Goal: Task Accomplishment & Management: Use online tool/utility

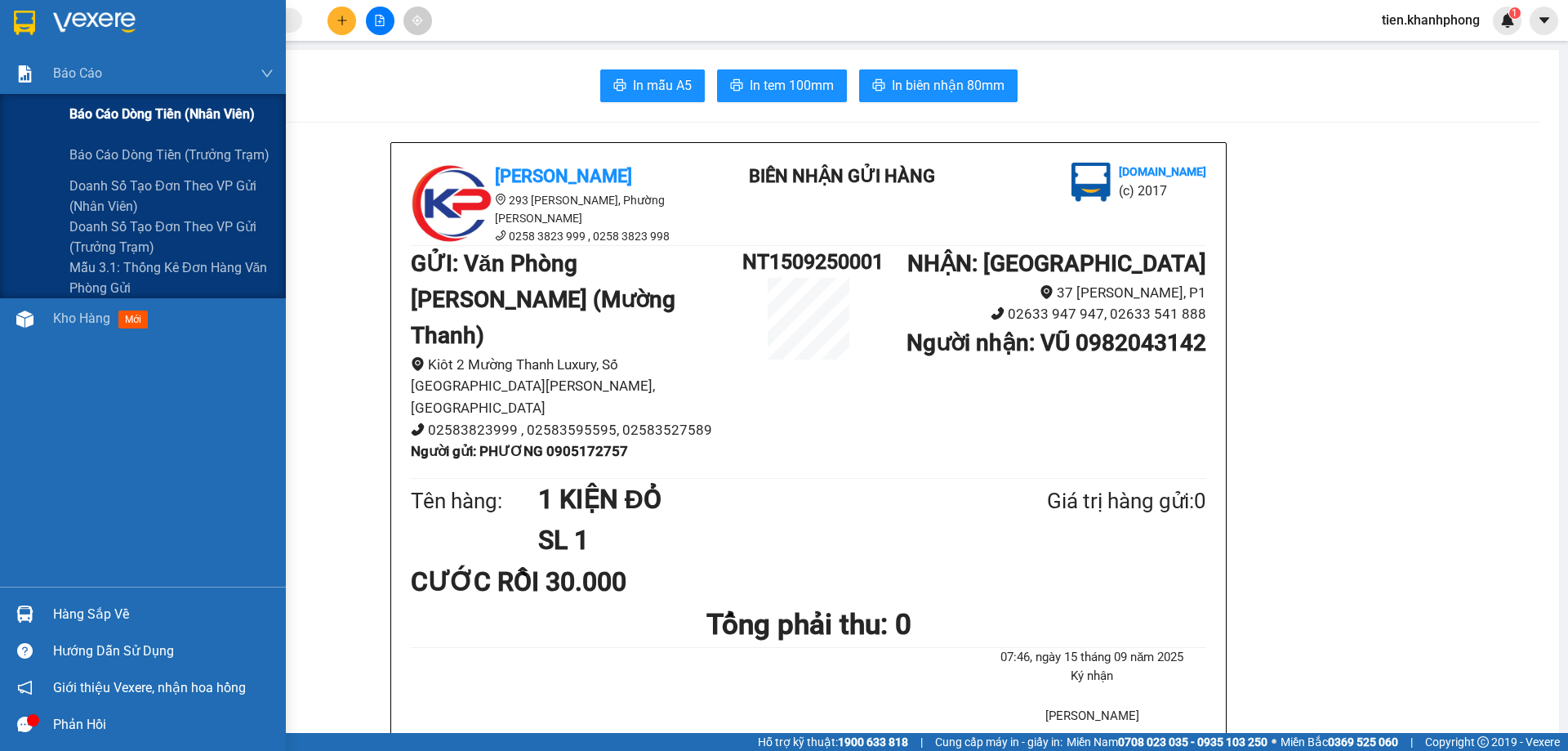
click at [107, 121] on span "Báo cáo dòng tiền (nhân viên)" at bounding box center [162, 114] width 186 height 21
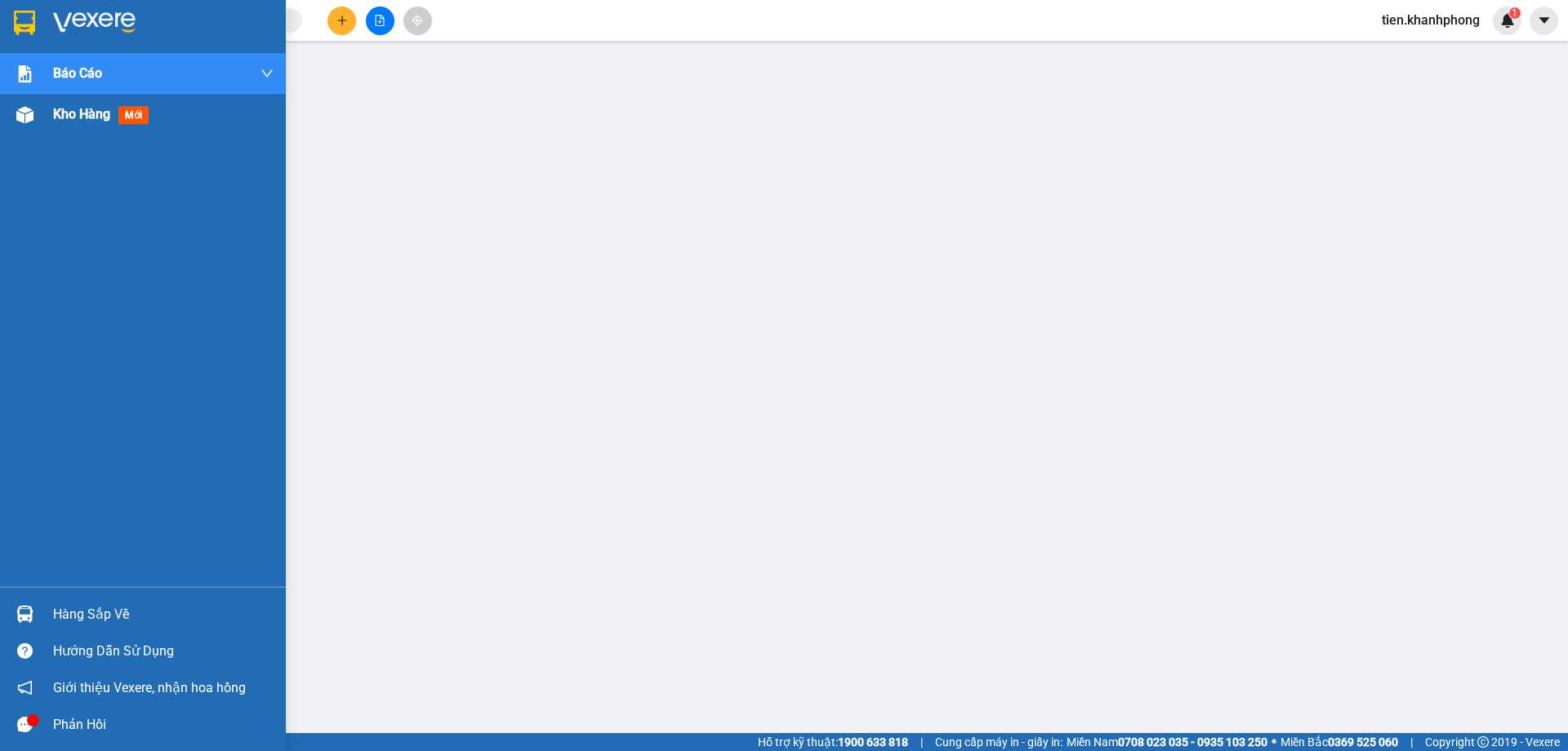
click at [58, 117] on span "Kho hàng" at bounding box center [81, 114] width 57 height 16
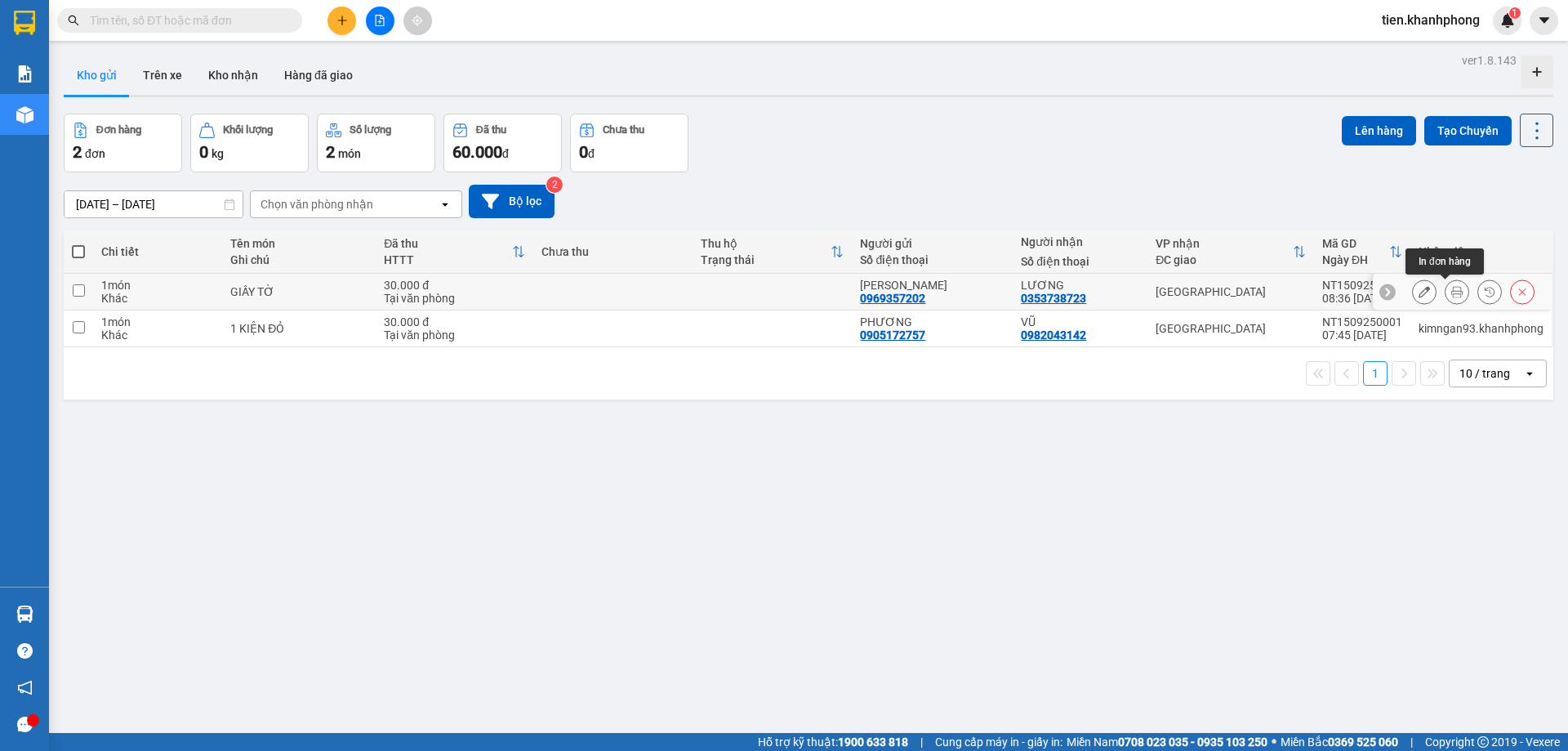
click at [1452, 289] on icon at bounding box center [1457, 292] width 12 height 12
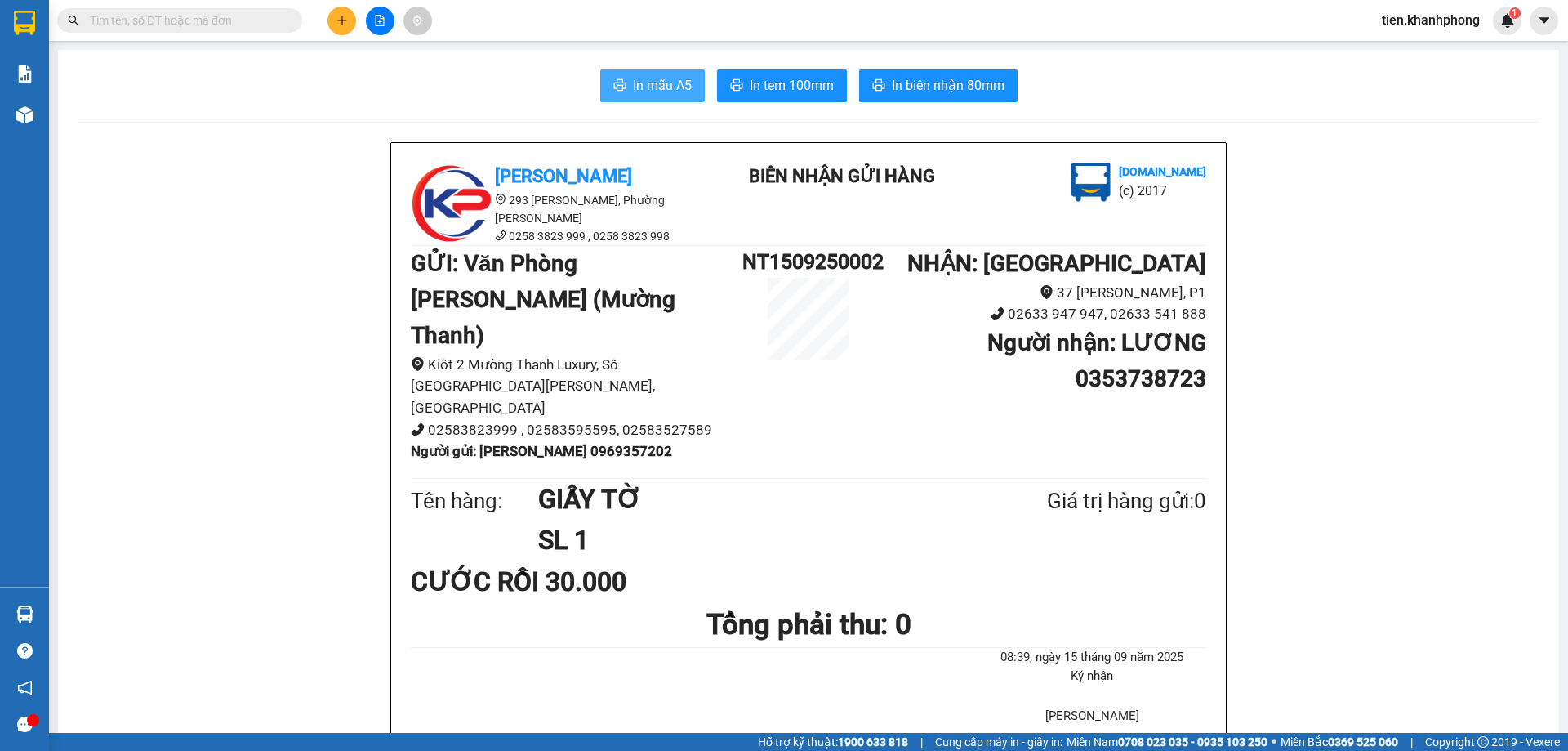
click at [674, 86] on span "In mẫu A5" at bounding box center [662, 85] width 59 height 21
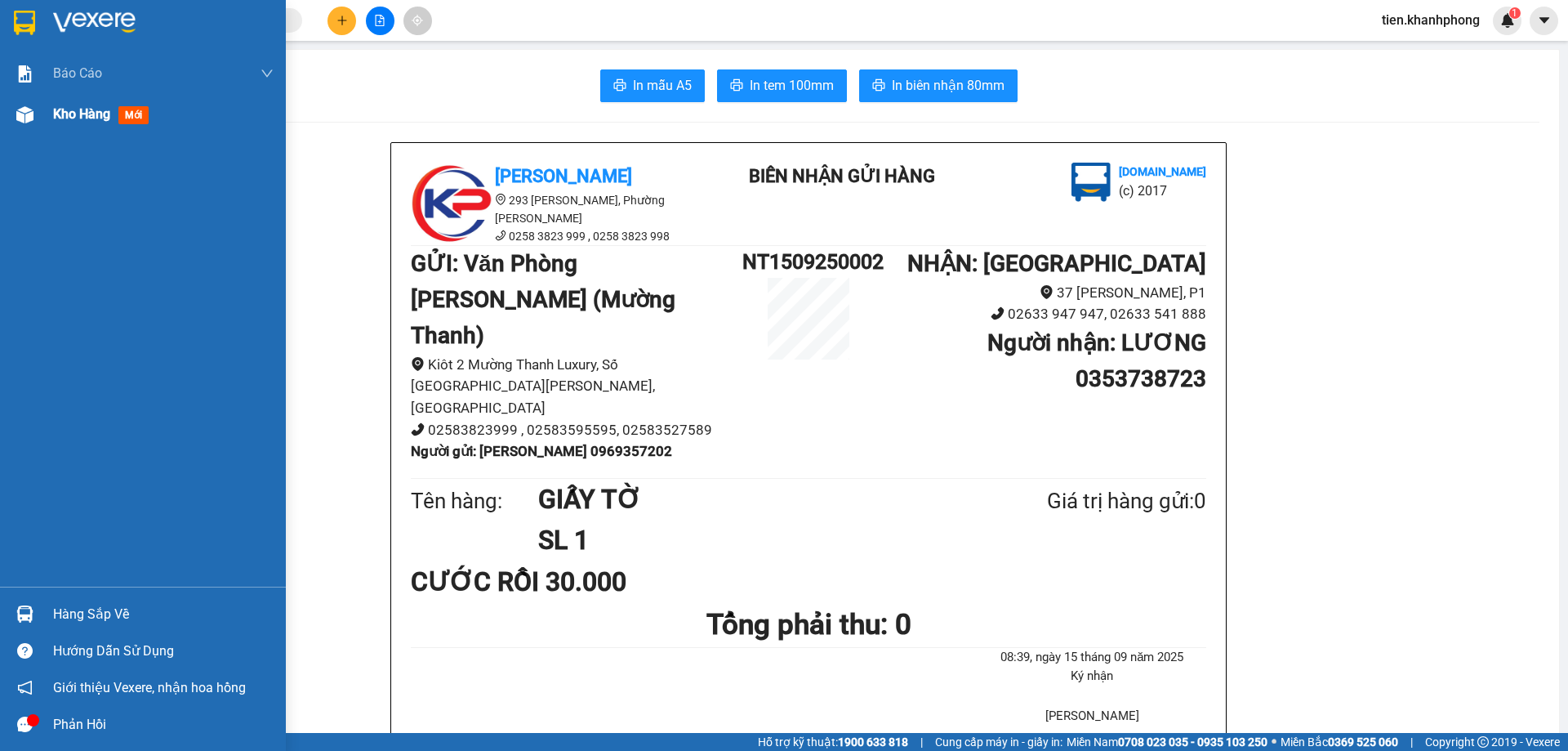
click at [27, 111] on img at bounding box center [25, 115] width 17 height 17
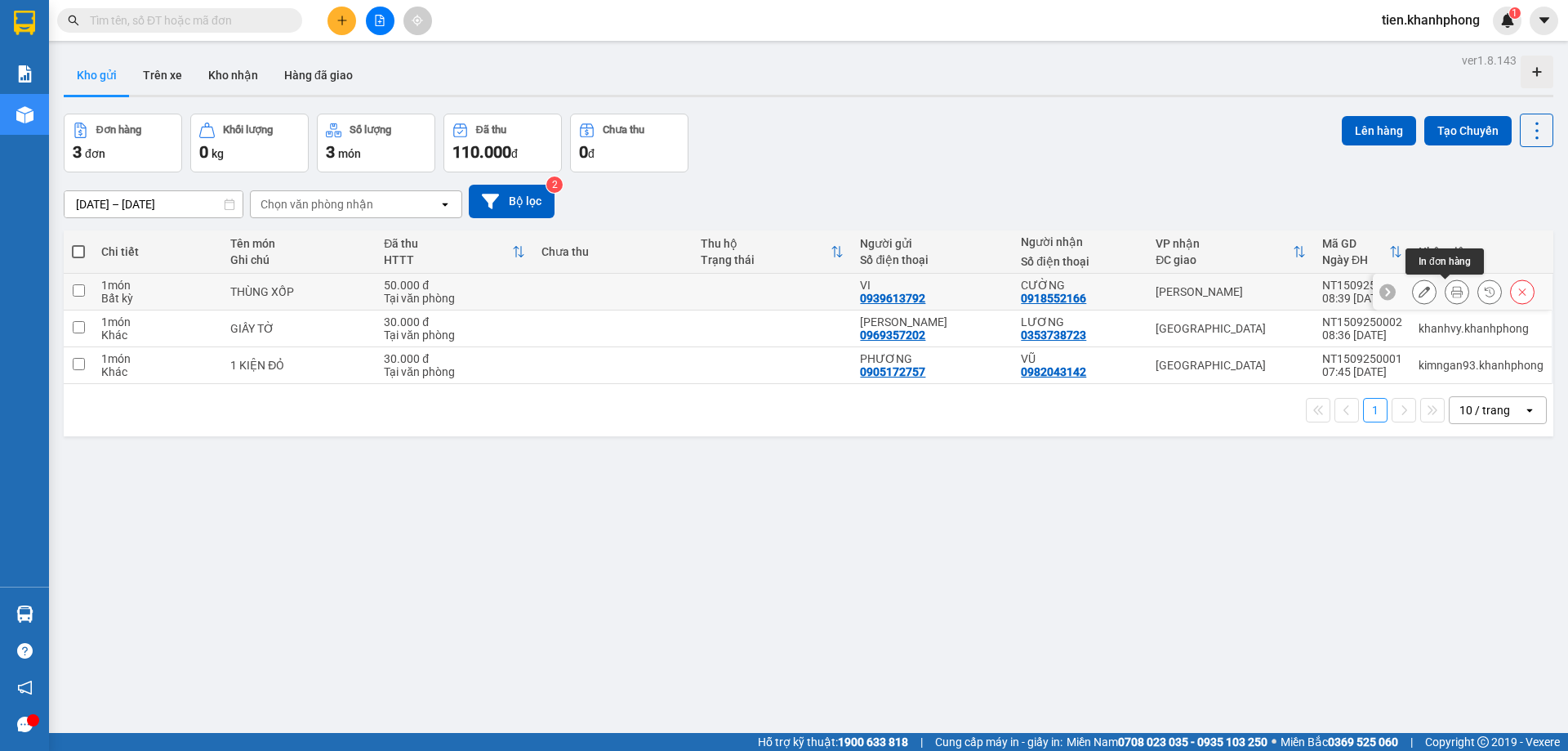
click at [1446, 283] on button at bounding box center [1457, 292] width 23 height 29
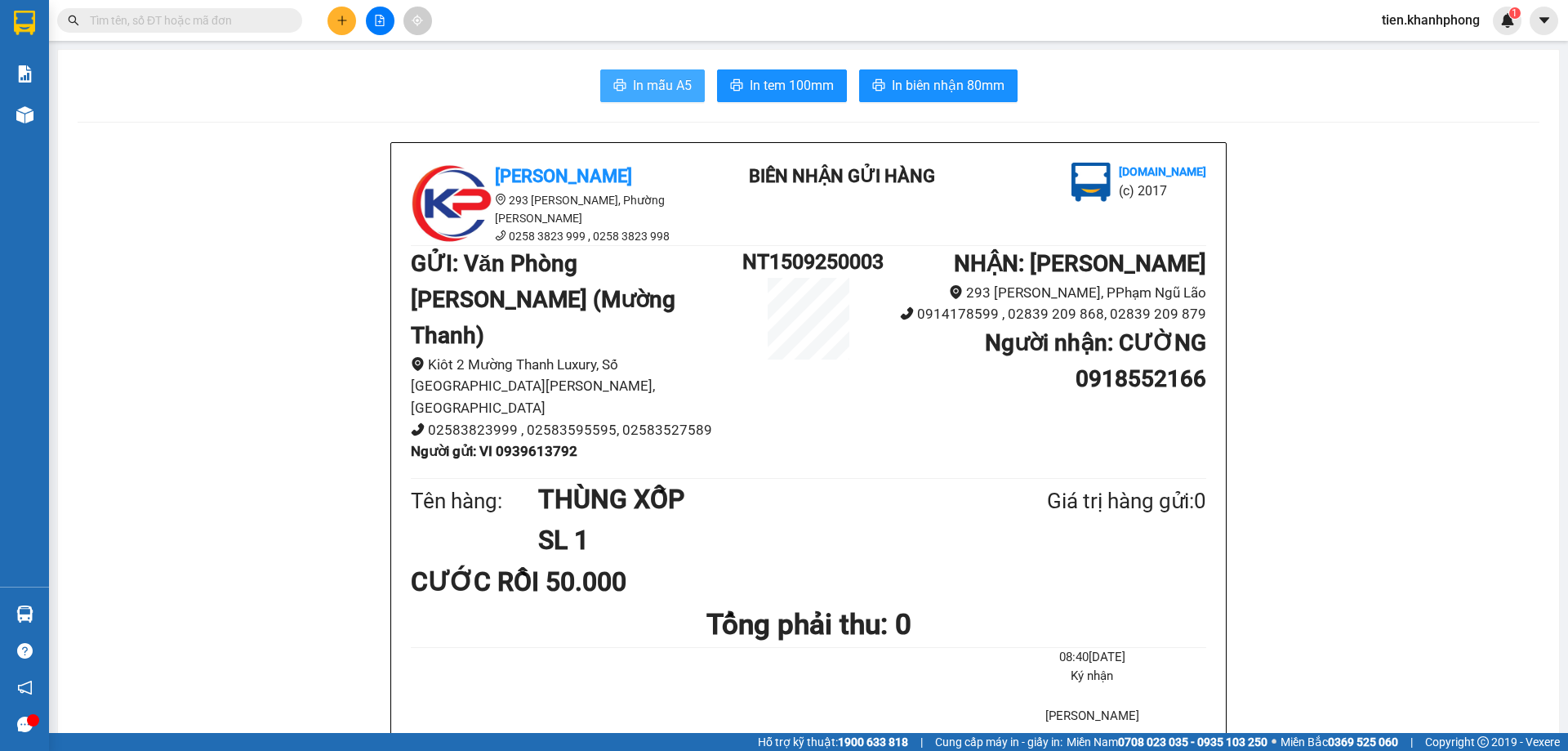
click at [665, 83] on span "In mẫu A5" at bounding box center [662, 85] width 59 height 21
drag, startPoint x: 1218, startPoint y: 643, endPoint x: 1257, endPoint y: 703, distance: 71.6
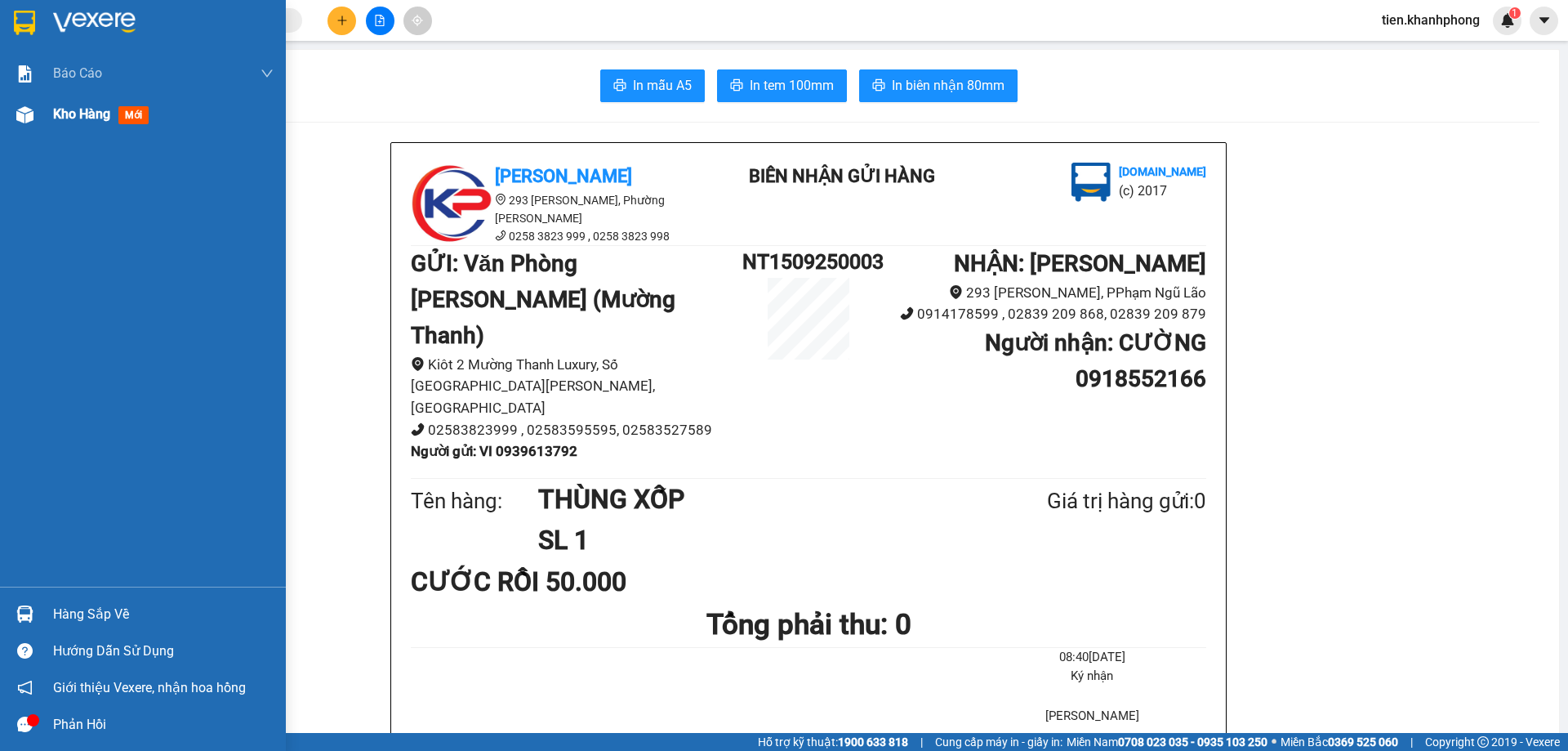
drag, startPoint x: 1257, startPoint y: 703, endPoint x: 30, endPoint y: 116, distance: 1360.2
click at [30, 116] on img at bounding box center [25, 115] width 17 height 17
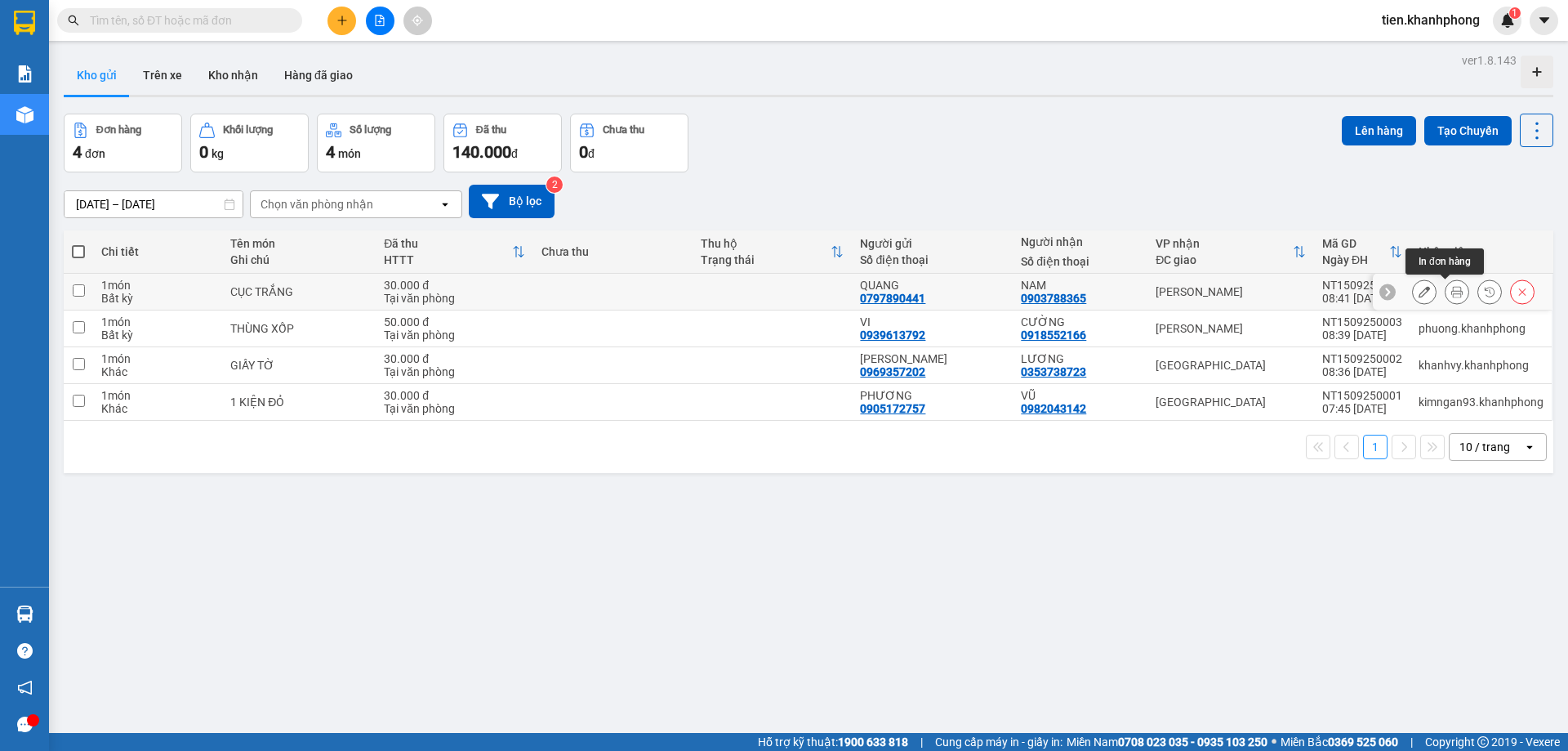
click at [1446, 287] on button at bounding box center [1457, 292] width 23 height 29
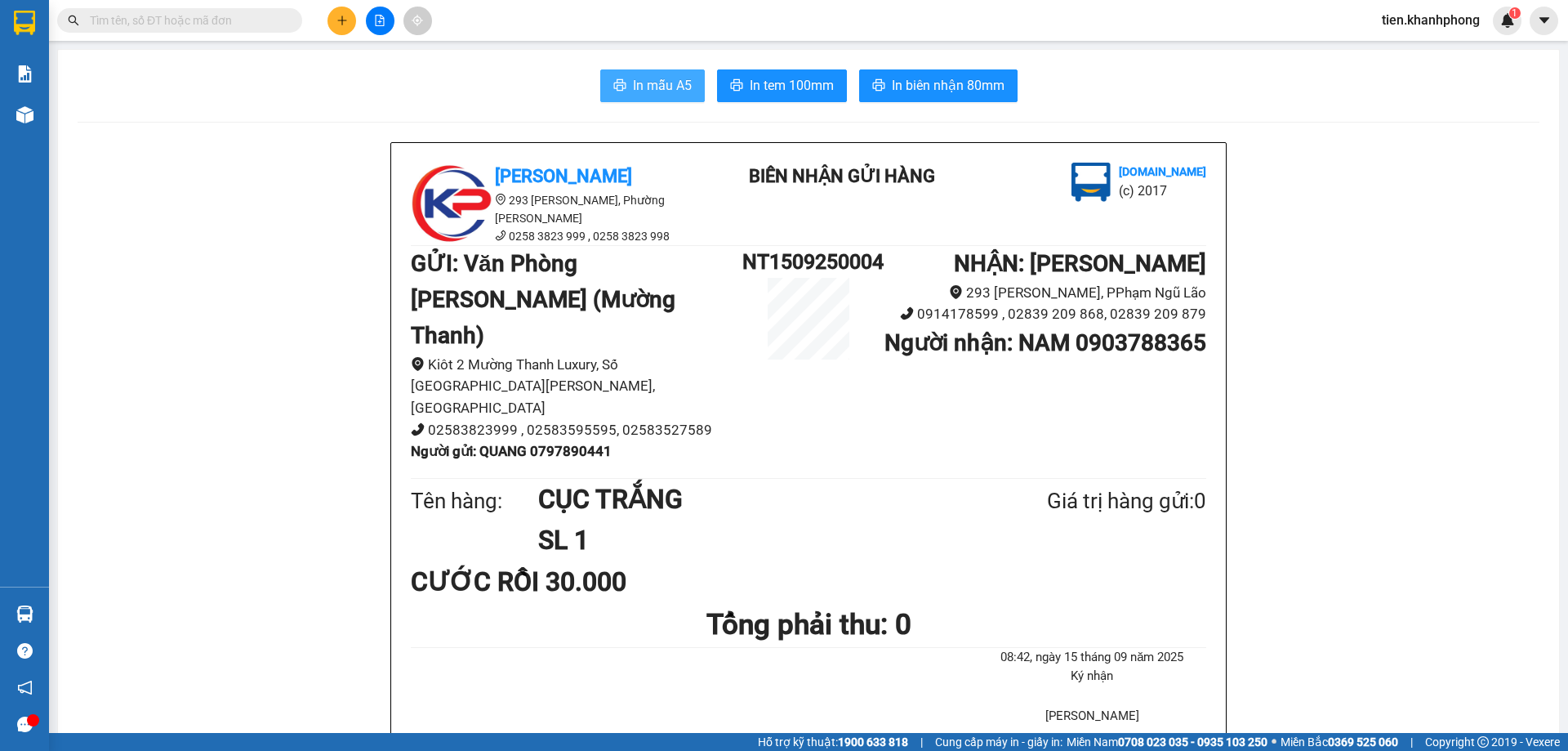
click at [650, 88] on span "In mẫu A5" at bounding box center [662, 85] width 59 height 21
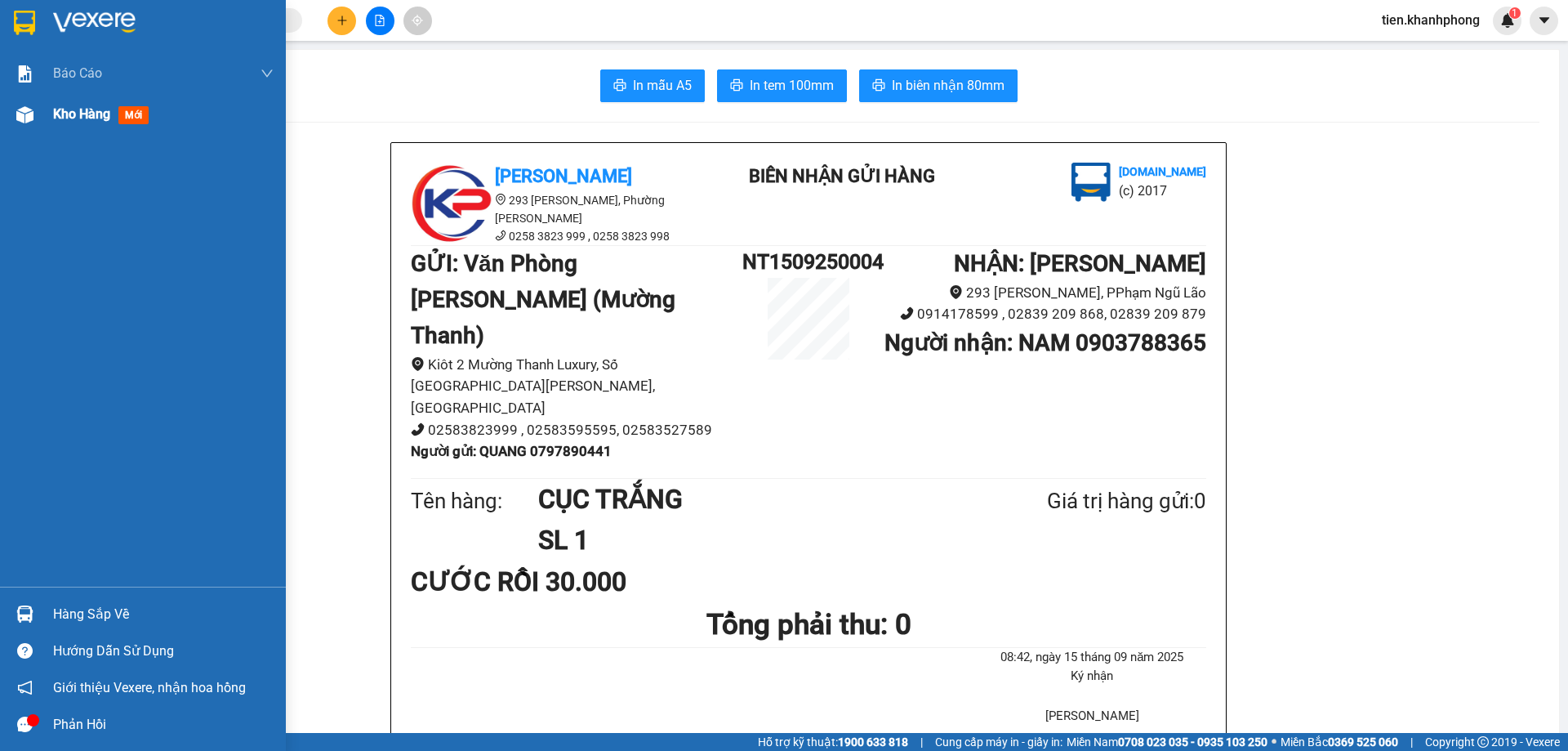
click at [70, 118] on span "Kho hàng" at bounding box center [81, 114] width 57 height 16
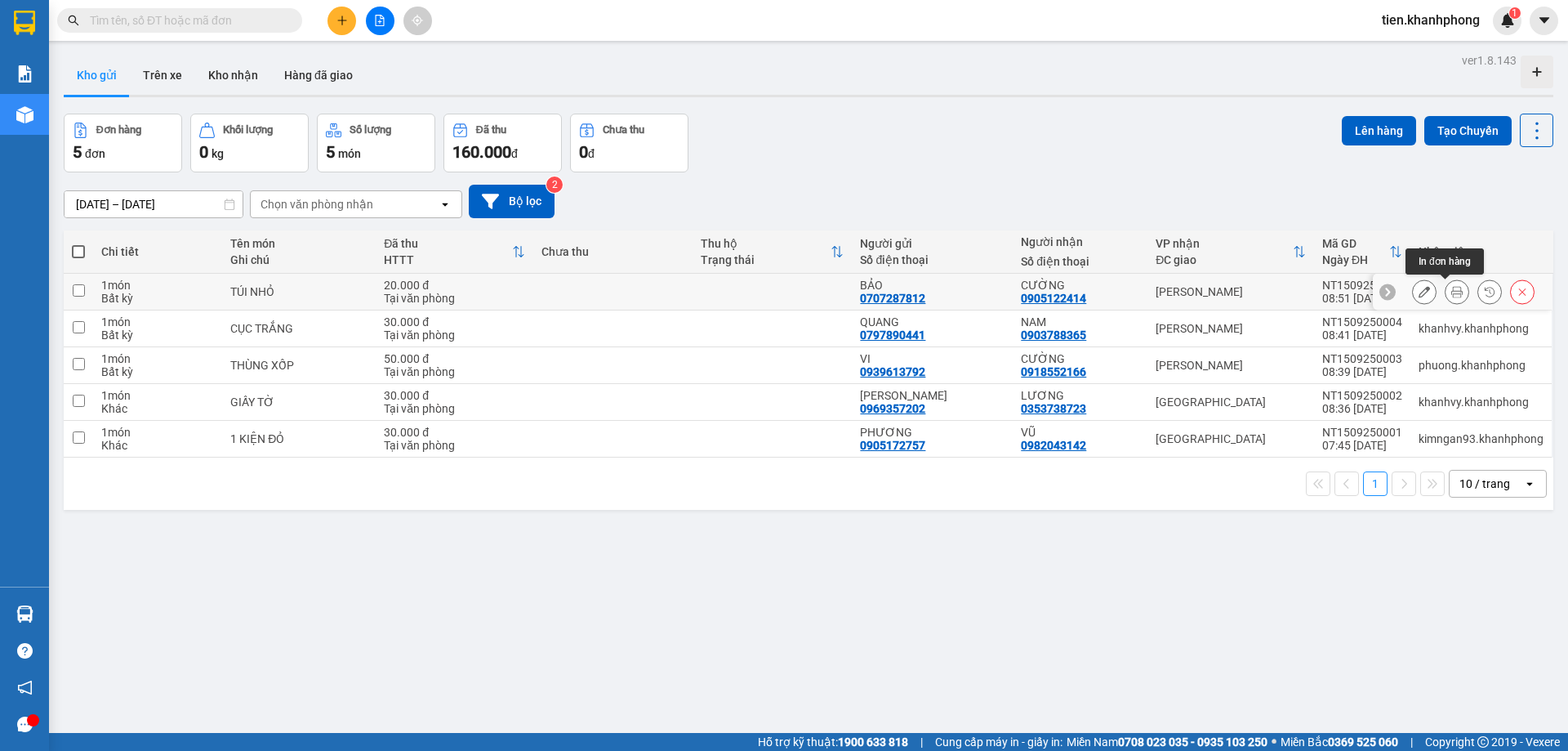
click at [1452, 290] on icon at bounding box center [1457, 292] width 12 height 12
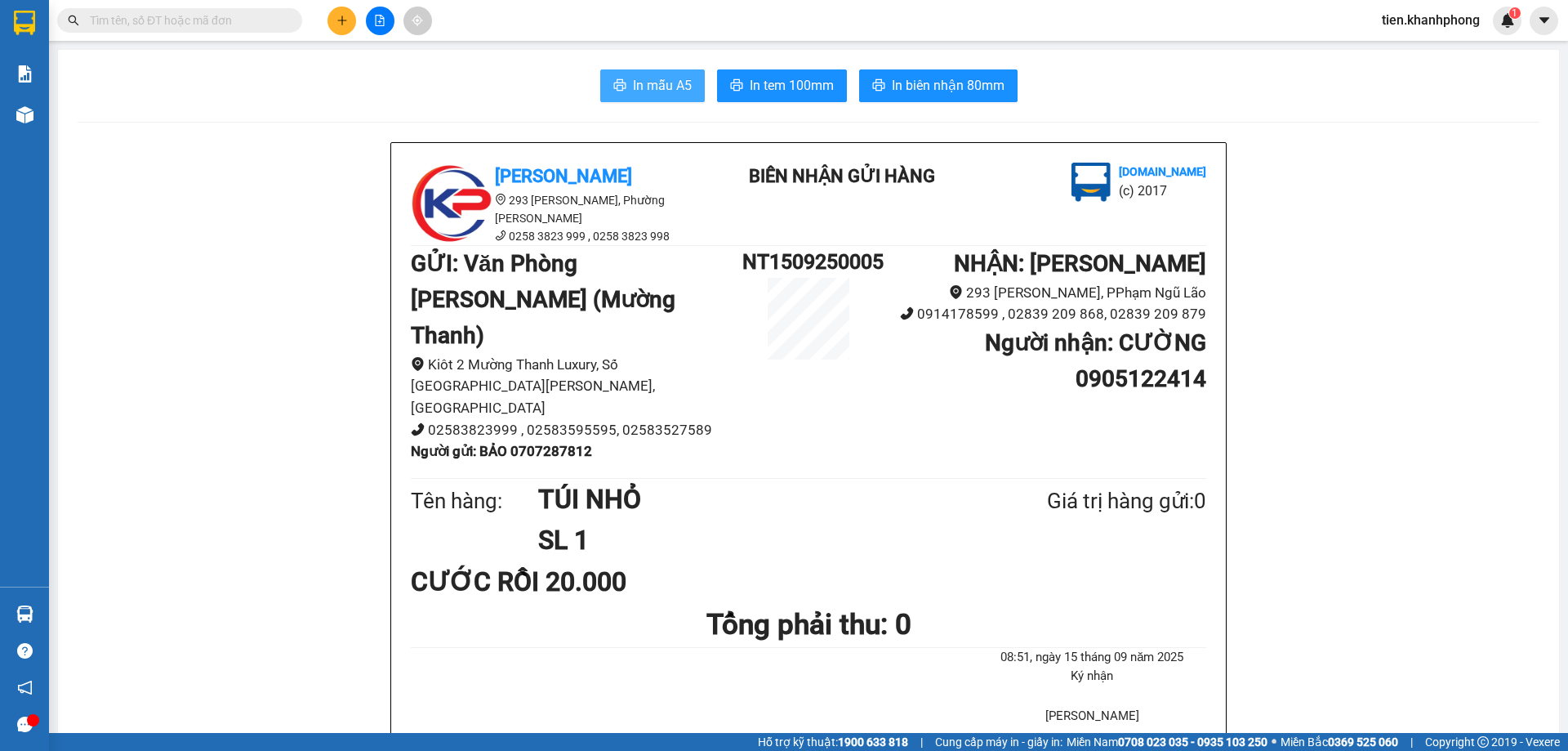
click at [651, 98] on button "In mẫu A5" at bounding box center [652, 86] width 105 height 33
click at [655, 84] on span "In mẫu A5" at bounding box center [662, 85] width 59 height 21
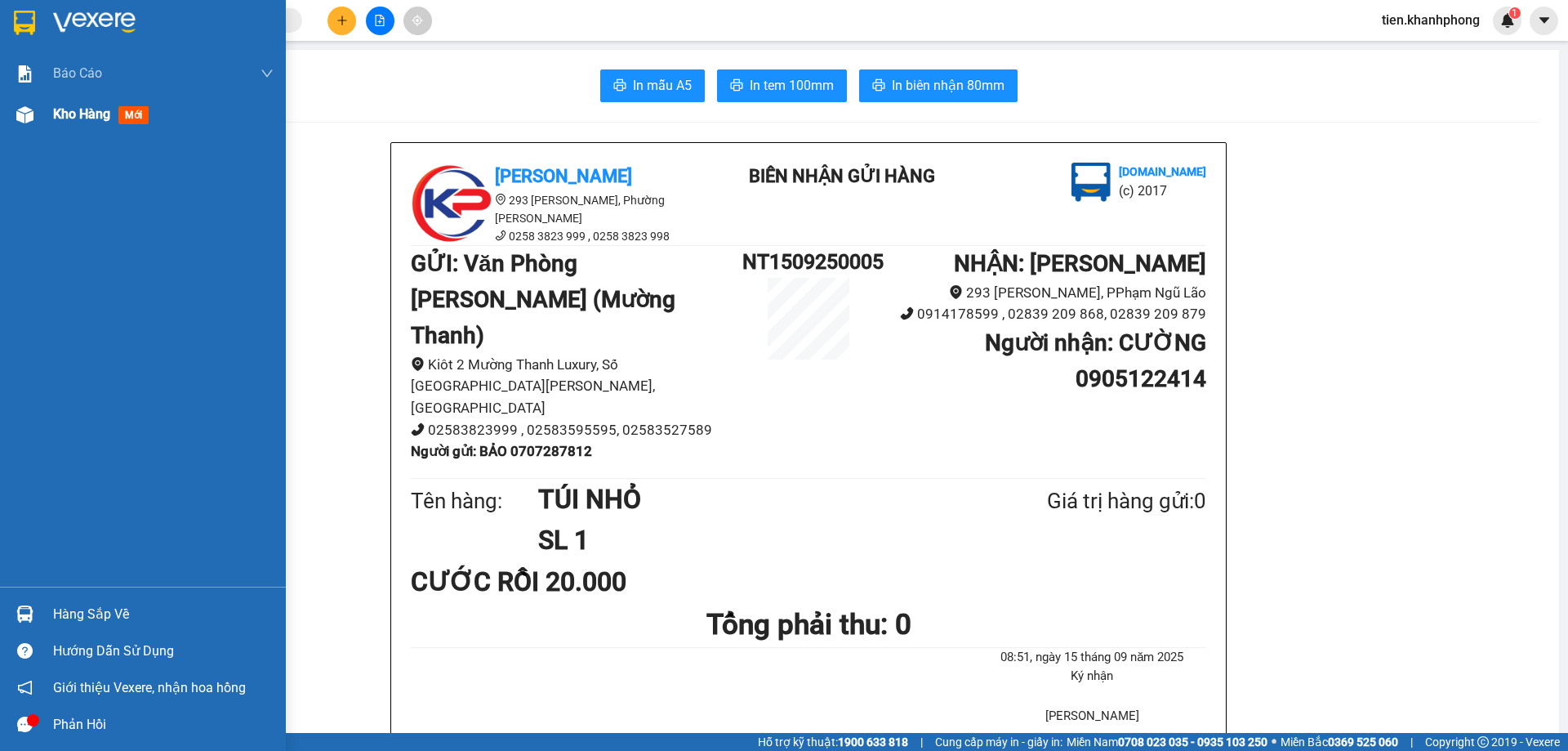
click at [90, 114] on span "Kho hàng" at bounding box center [81, 114] width 57 height 16
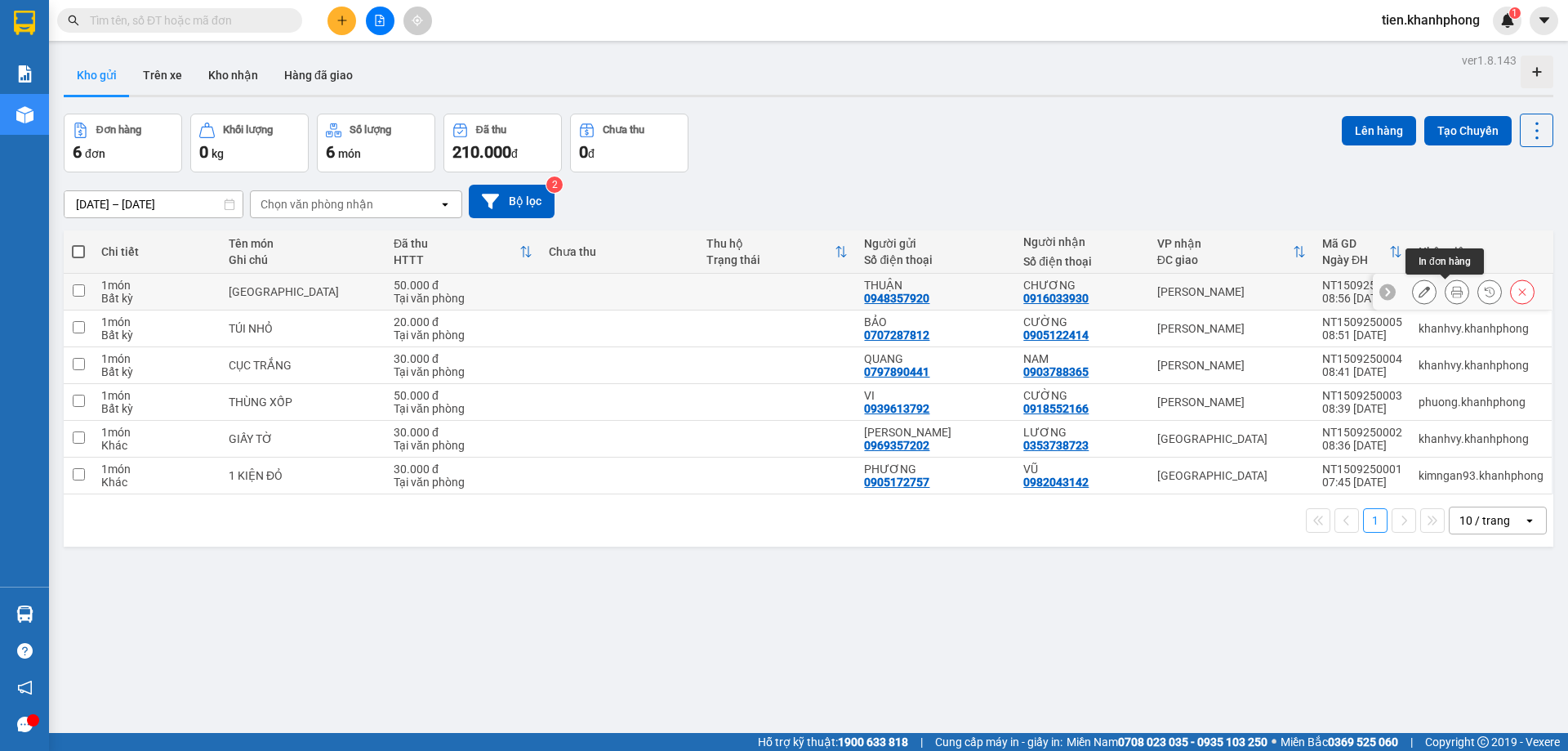
click at [1452, 294] on icon at bounding box center [1457, 292] width 12 height 12
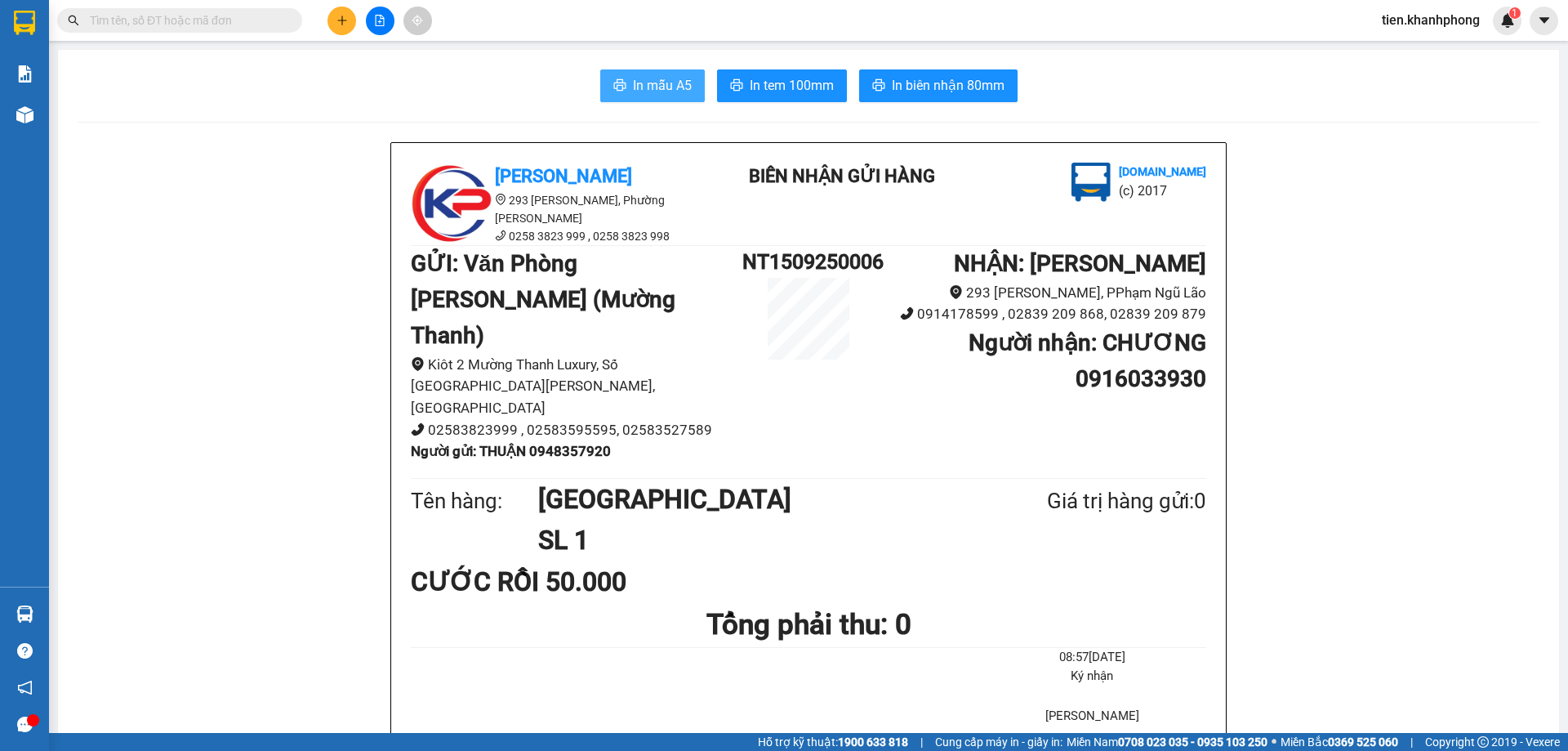
click at [663, 87] on span "In mẫu A5" at bounding box center [662, 85] width 59 height 21
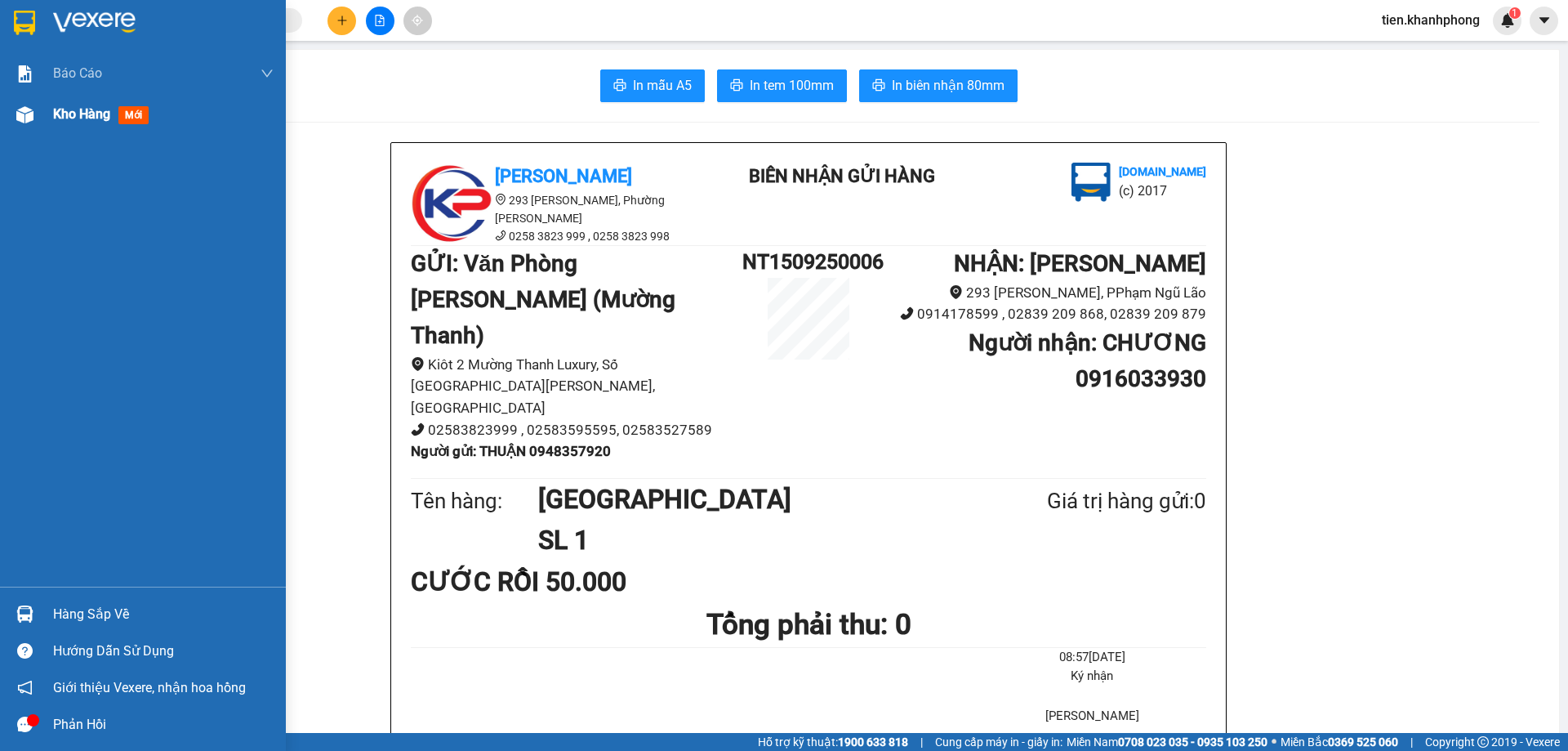
click at [60, 116] on span "Kho hàng" at bounding box center [81, 114] width 57 height 16
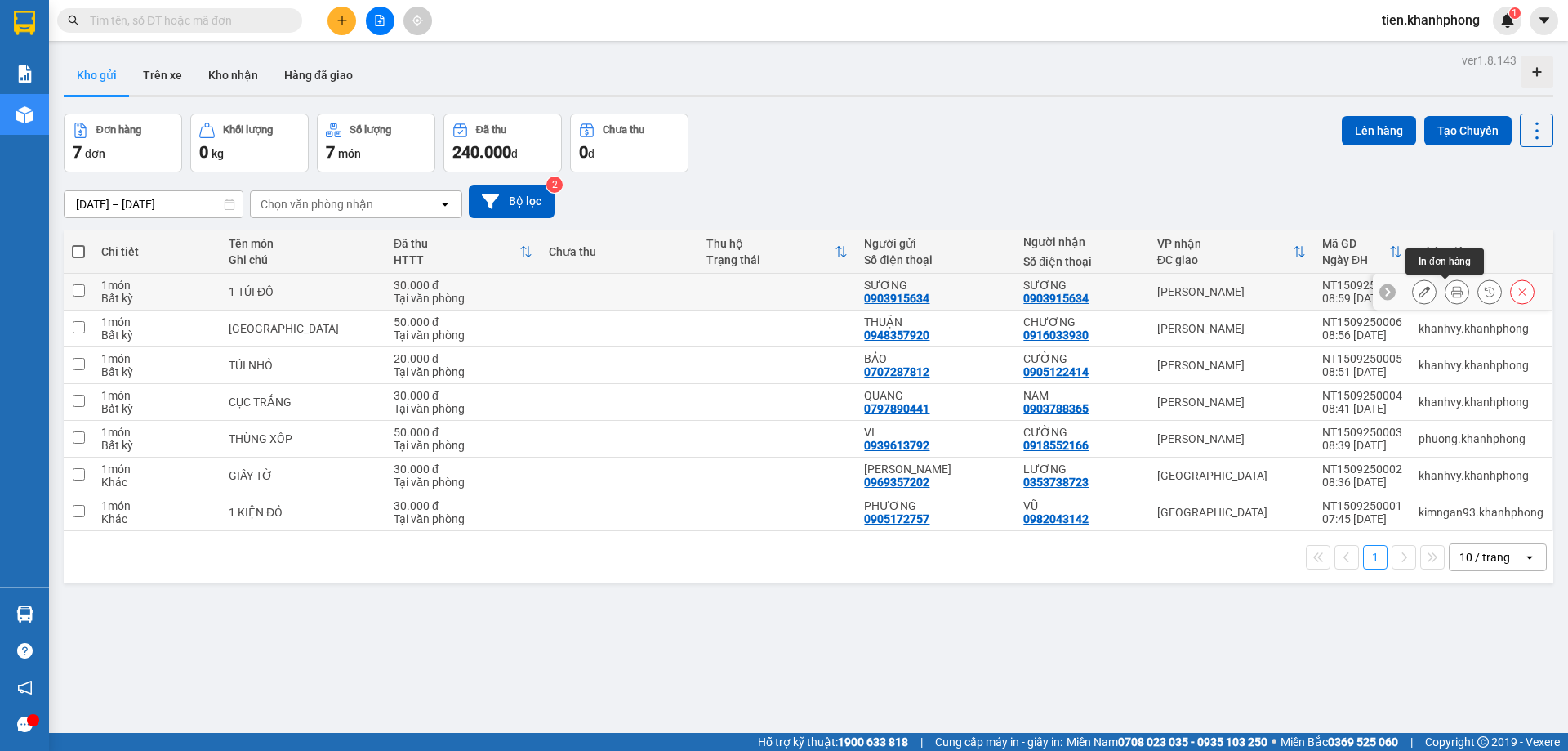
click at [1452, 290] on icon at bounding box center [1457, 292] width 12 height 12
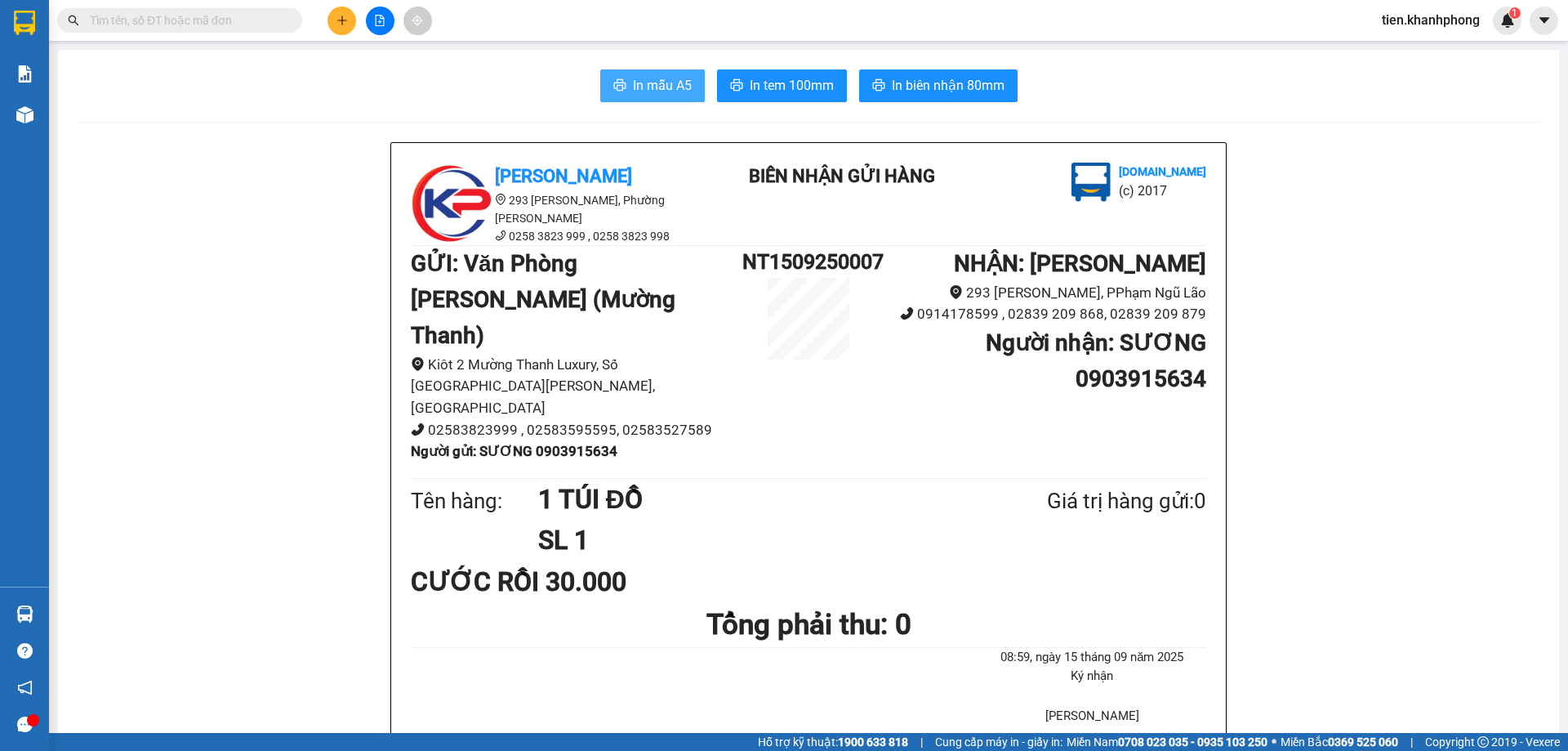
click at [657, 94] on span "In mẫu A5" at bounding box center [662, 85] width 59 height 21
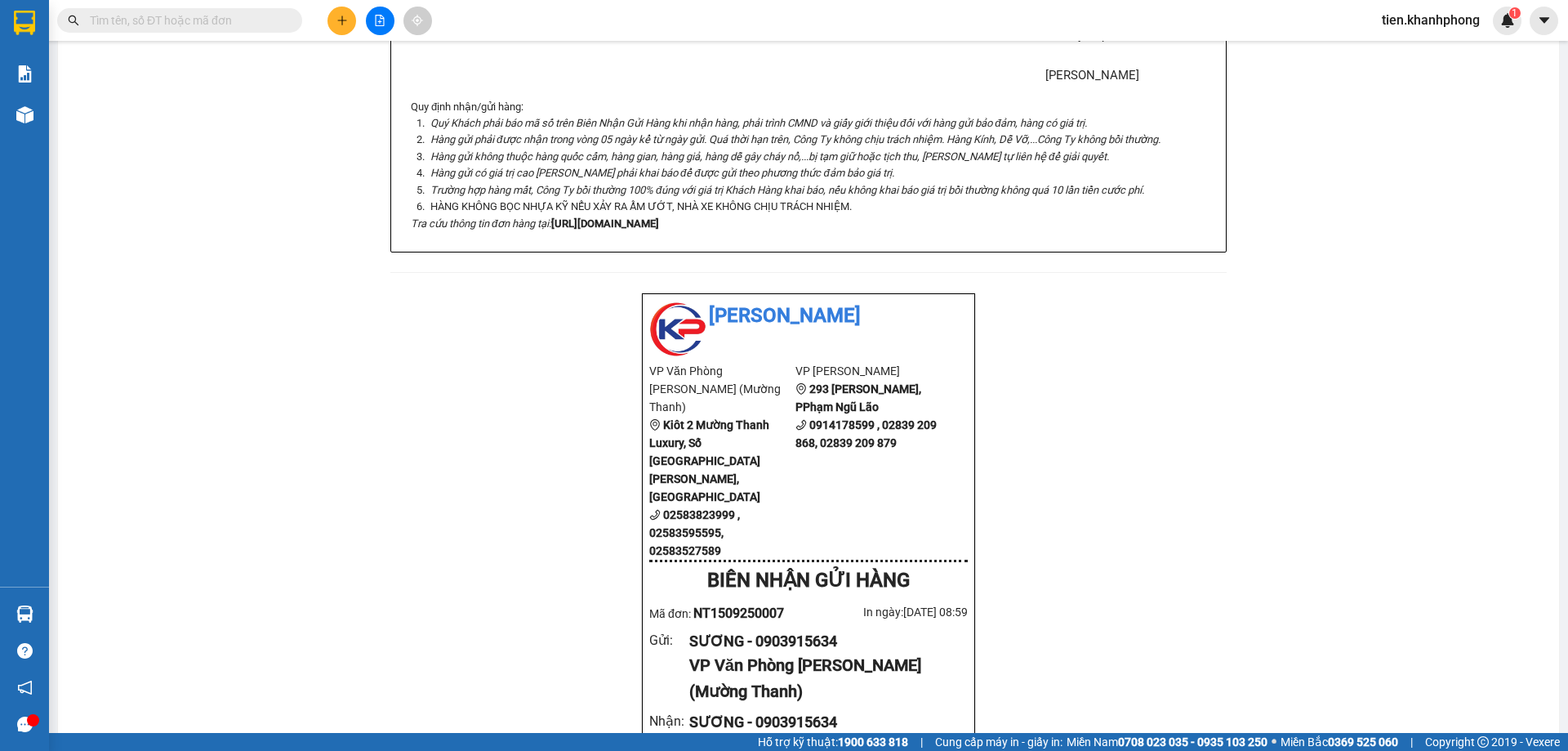
scroll to position [1281, 0]
